Goal: Task Accomplishment & Management: Manage account settings

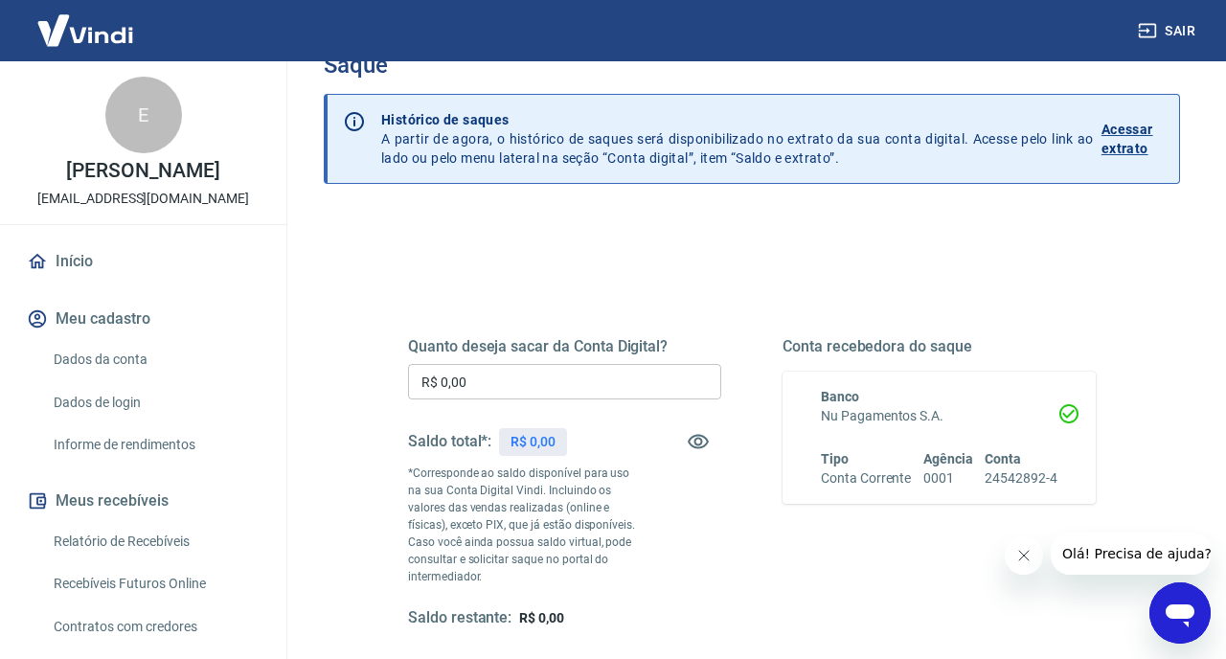
scroll to position [49, 0]
click at [702, 446] on icon "button" at bounding box center [698, 440] width 23 height 23
click at [702, 446] on icon "button" at bounding box center [698, 441] width 21 height 18
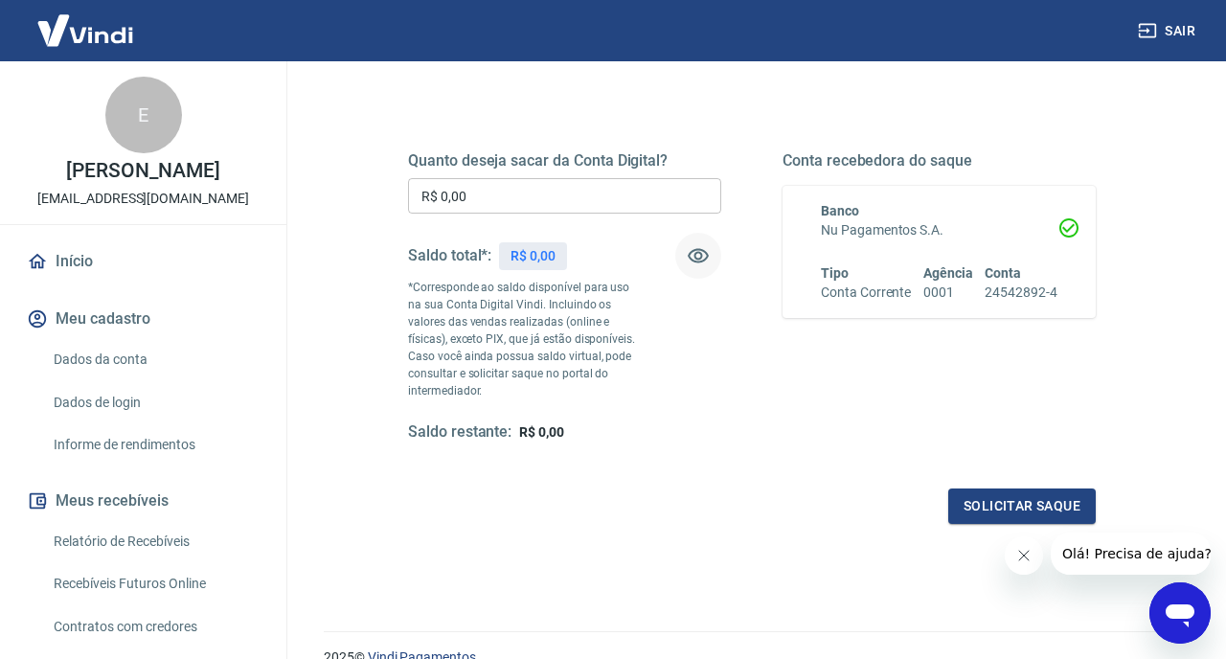
scroll to position [236, 0]
click at [1031, 556] on icon "Fechar mensagem da empresa" at bounding box center [1023, 555] width 15 height 15
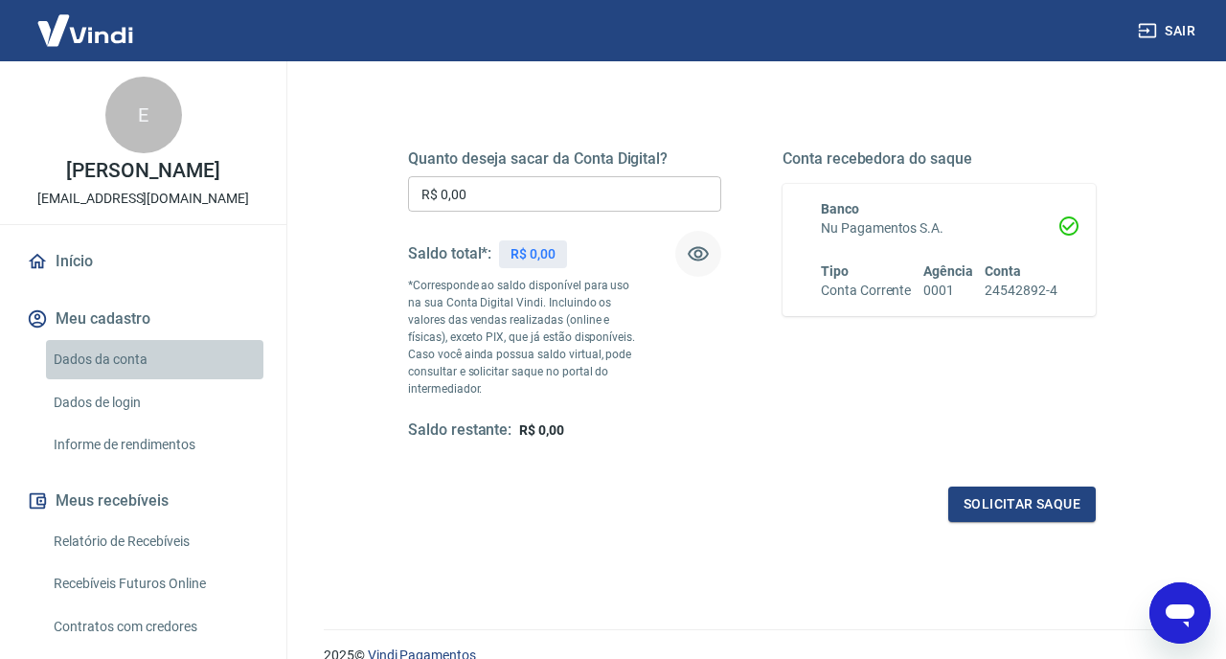
click at [107, 352] on link "Dados da conta" at bounding box center [154, 359] width 217 height 39
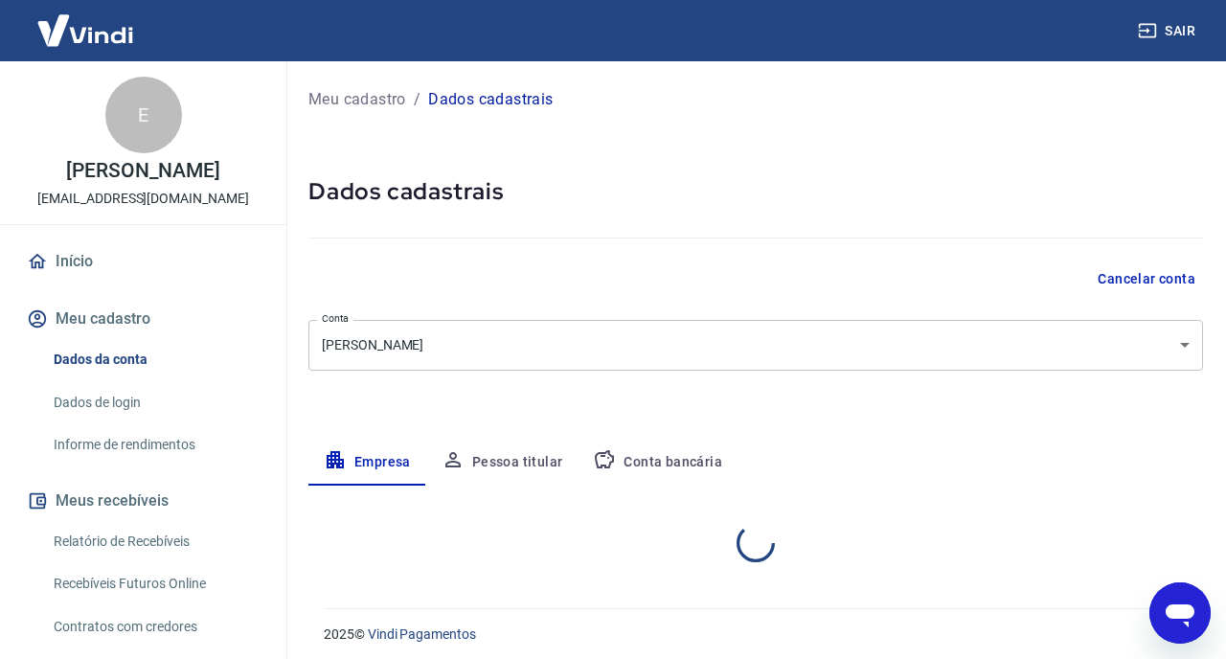
select select "SP"
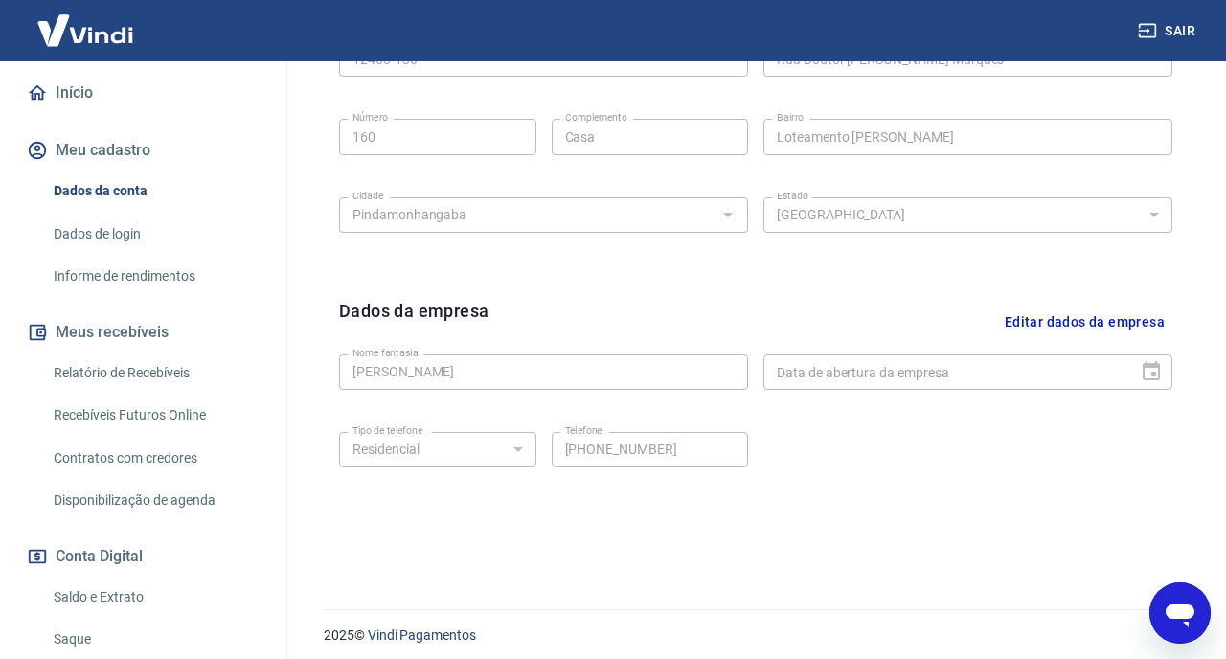
scroll to position [722, 0]
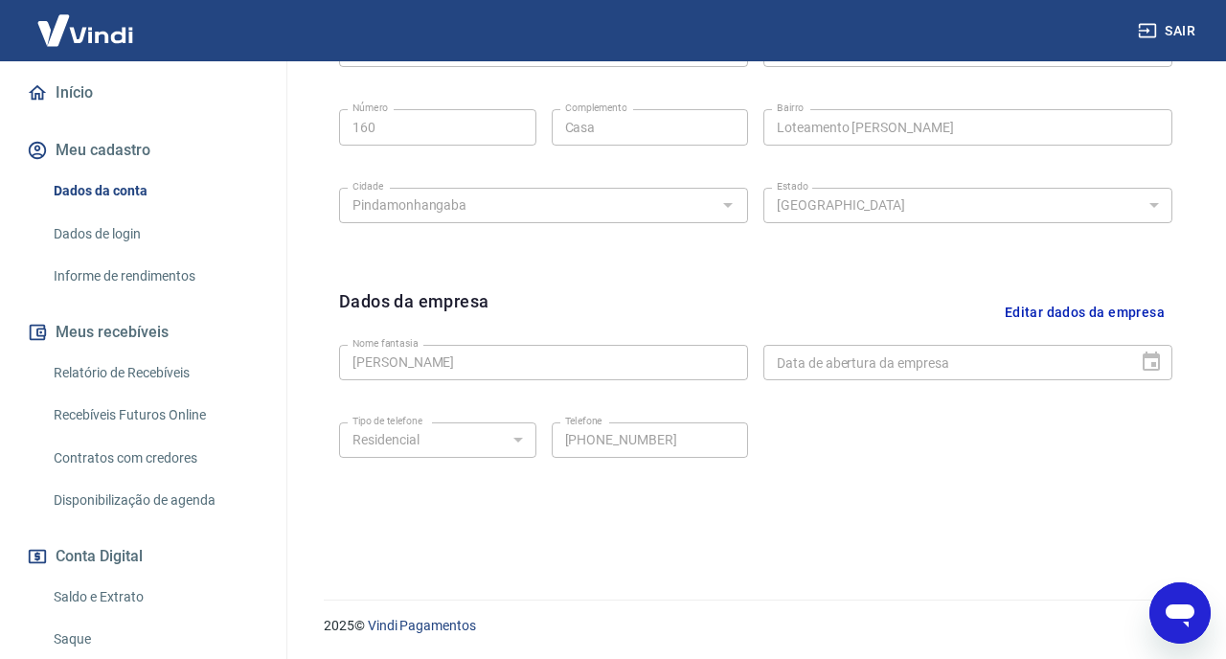
click at [130, 232] on link "Dados de login" at bounding box center [154, 234] width 217 height 39
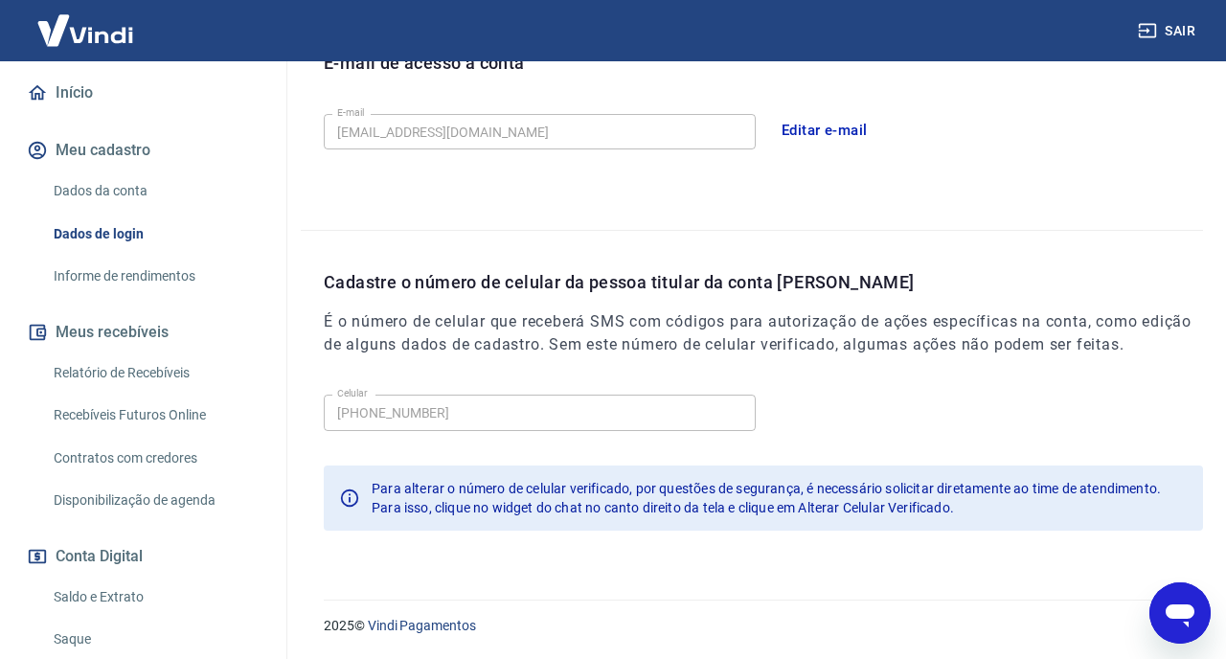
scroll to position [567, 0]
click at [130, 277] on link "Informe de rendimentos" at bounding box center [154, 276] width 217 height 39
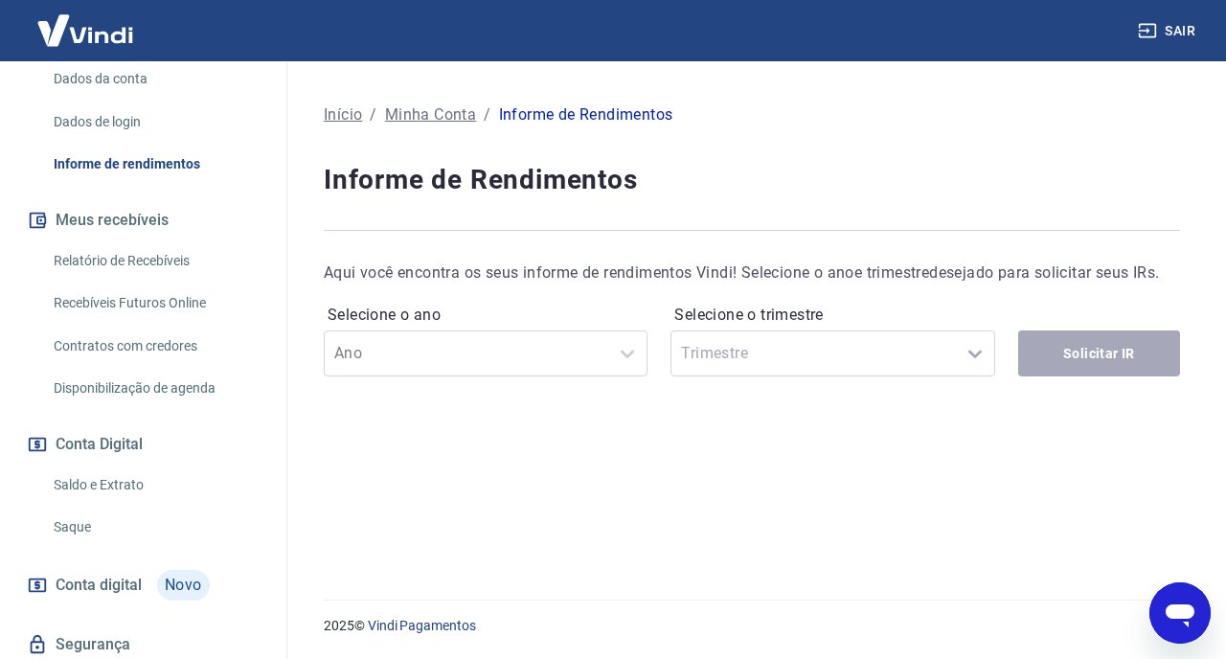
scroll to position [305, 0]
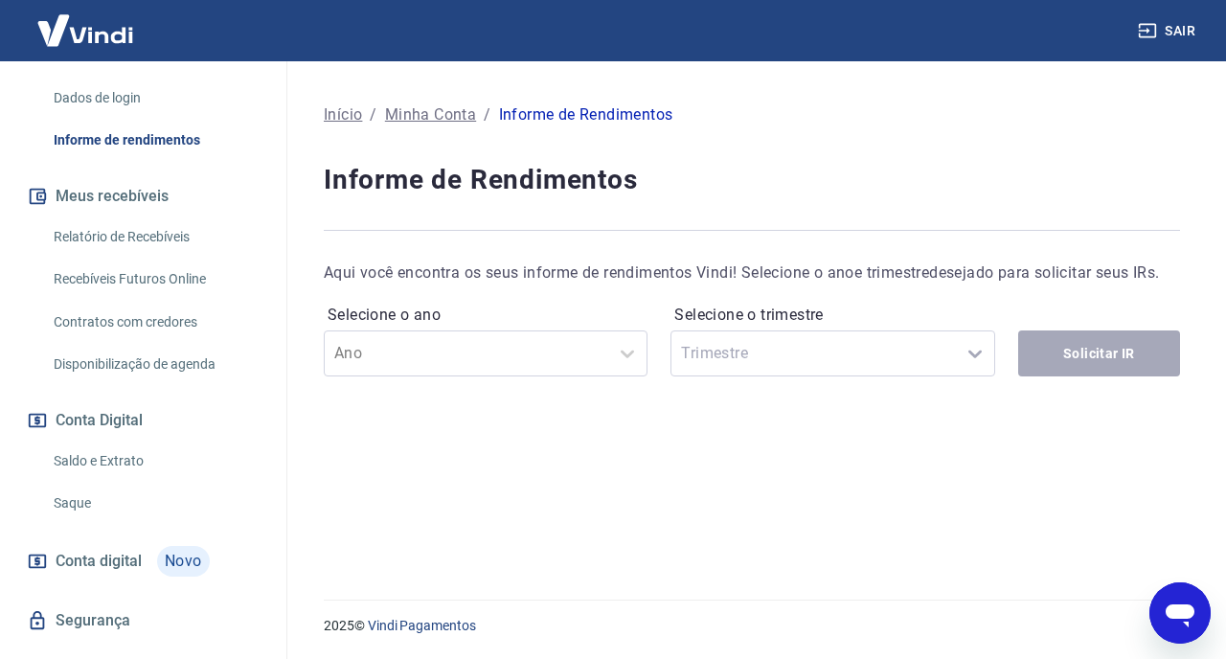
click at [122, 236] on link "Relatório de Recebíveis" at bounding box center [154, 236] width 217 height 39
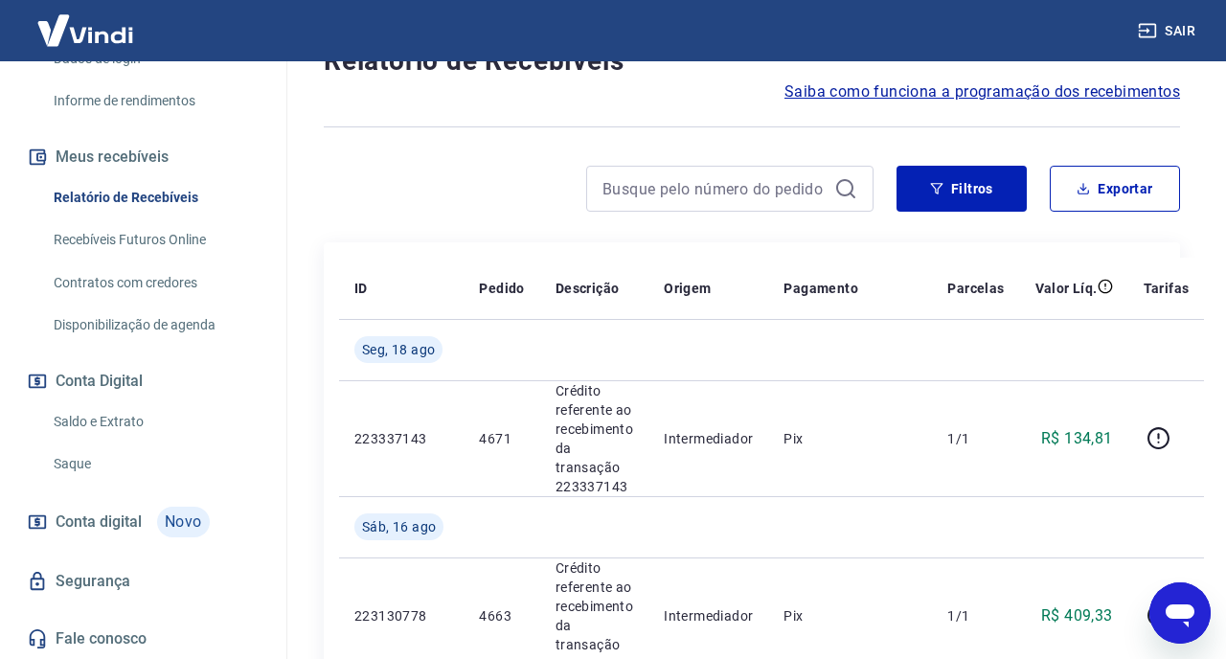
scroll to position [169, 0]
click at [95, 422] on link "Saldo e Extrato" at bounding box center [154, 421] width 217 height 39
